Goal: Information Seeking & Learning: Learn about a topic

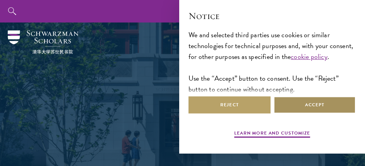
click at [309, 101] on button "Accept" at bounding box center [315, 104] width 82 height 17
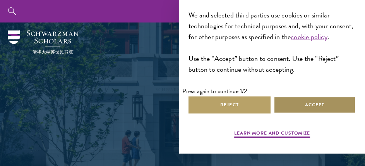
click at [325, 103] on button "Accept" at bounding box center [315, 104] width 82 height 17
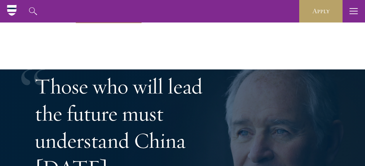
scroll to position [2046, 0]
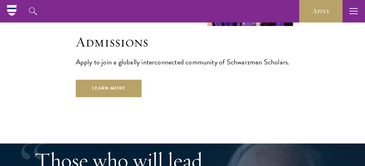
click at [102, 78] on div "Admissions Apply to join a globally interconnected community of Schwarzman Scho…" at bounding box center [183, 66] width 214 height 64
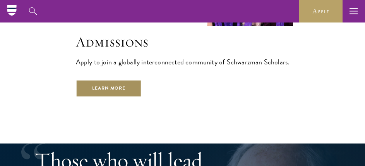
click at [102, 86] on link "Learn More" at bounding box center [109, 87] width 66 height 17
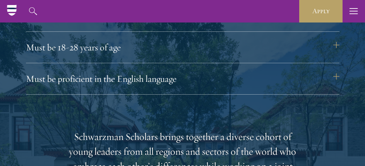
scroll to position [1004, 0]
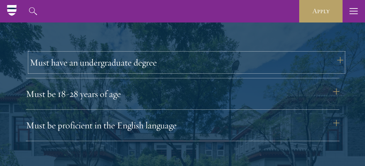
click at [341, 59] on button "Must have an undergraduate degree" at bounding box center [187, 62] width 314 height 19
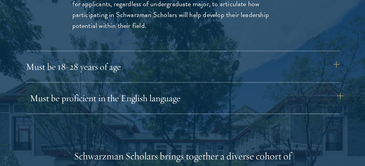
scroll to position [1159, 0]
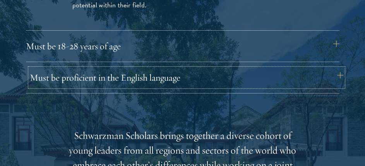
click at [341, 75] on button "Must be proficient in the English language" at bounding box center [187, 77] width 314 height 19
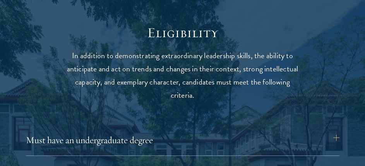
scroll to position [965, 0]
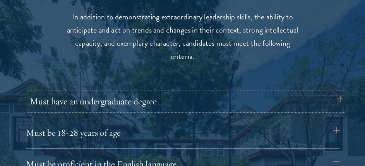
click at [185, 103] on button "Must have an undergraduate degree" at bounding box center [187, 101] width 314 height 19
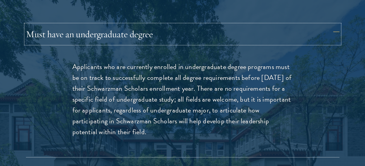
scroll to position [1043, 0]
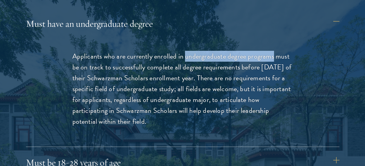
drag, startPoint x: 184, startPoint y: 55, endPoint x: 272, endPoint y: 58, distance: 88.3
click at [272, 58] on p "Applicants who are currently enrolled in undergraduate degree programs must be …" at bounding box center [182, 89] width 221 height 76
copy p "undergraduate degree programs"
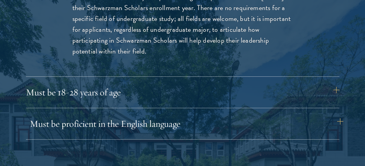
scroll to position [1159, 0]
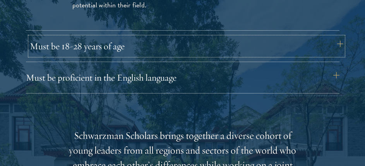
click at [330, 46] on button "Must be 18-28 years of age" at bounding box center [187, 46] width 314 height 19
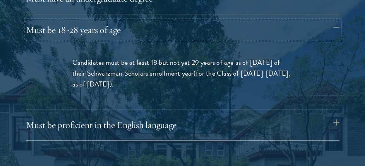
scroll to position [1081, 0]
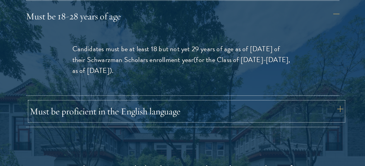
click at [333, 108] on button "Must be proficient in the English language" at bounding box center [187, 111] width 314 height 19
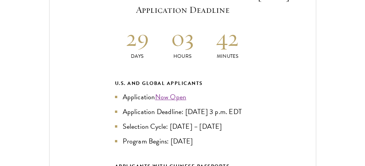
scroll to position [1778, 0]
